Goal: Transaction & Acquisition: Purchase product/service

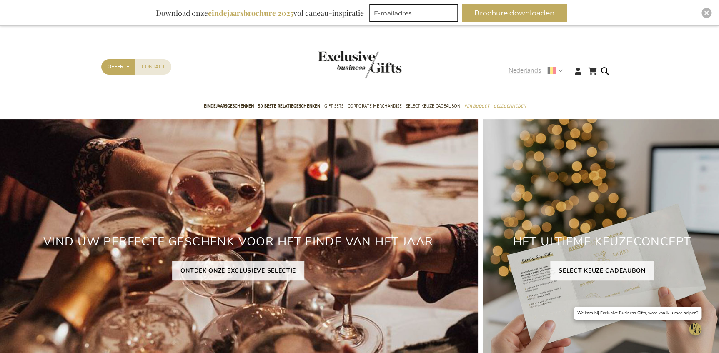
click at [552, 75] on strong "Nederlands" at bounding box center [535, 71] width 53 height 10
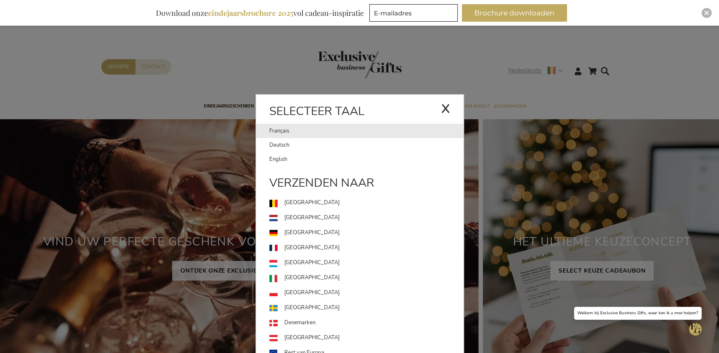
click at [278, 133] on link "Français" at bounding box center [355, 131] width 172 height 14
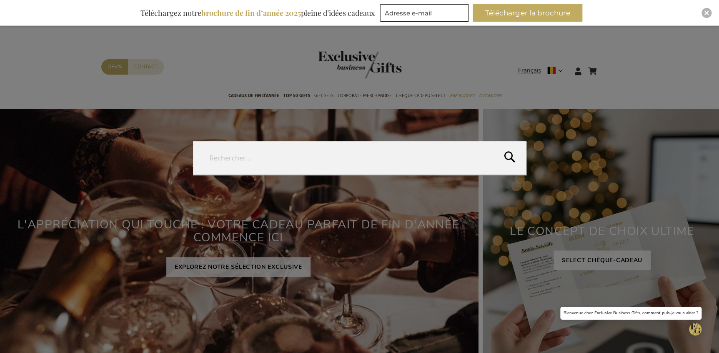
click at [604, 66] on form "Rechercher Rechercher" at bounding box center [607, 66] width 8 height 0
type input "tequila"
